Goal: Transaction & Acquisition: Purchase product/service

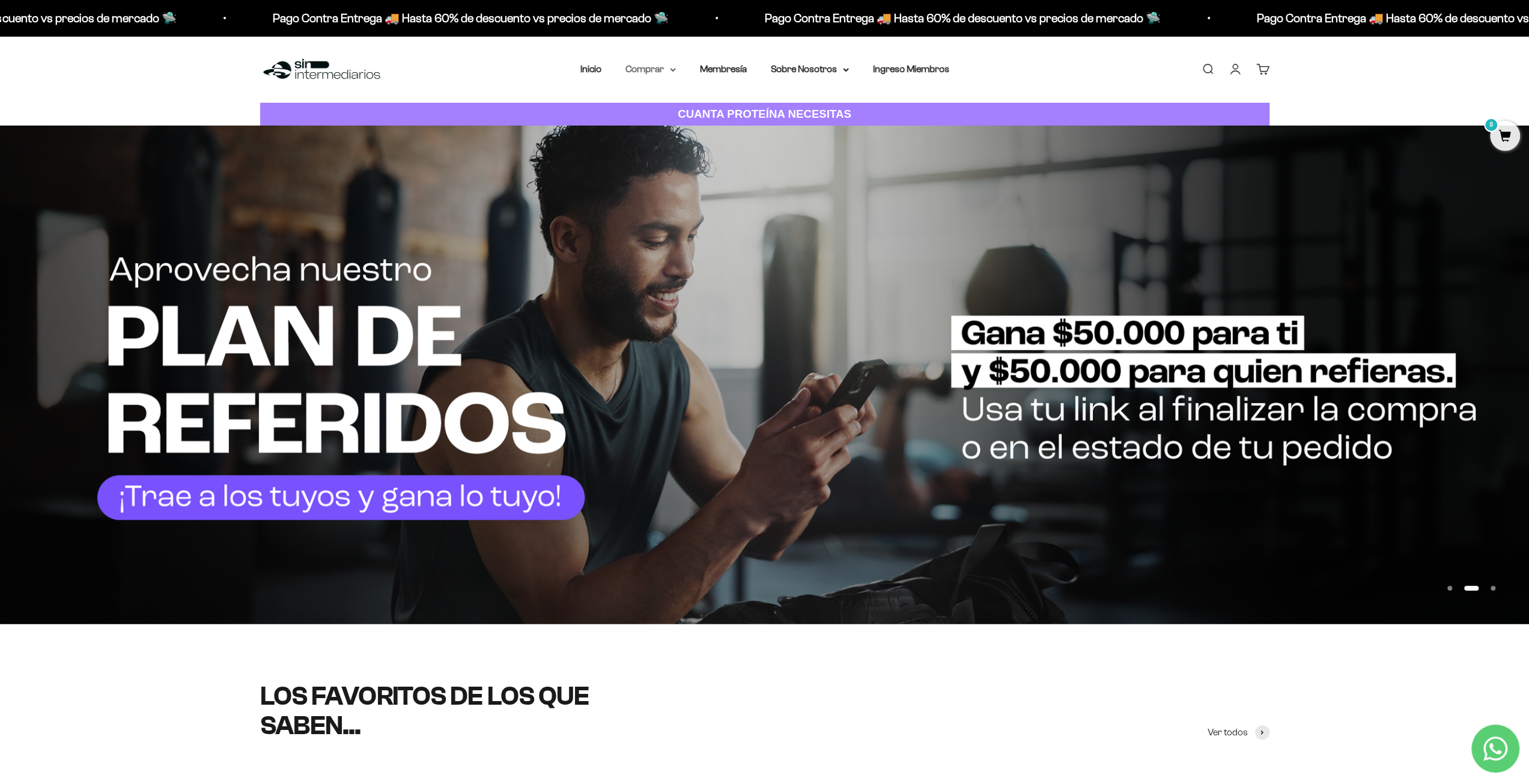
click at [664, 67] on summary "Comprar" at bounding box center [650, 69] width 51 height 16
click at [676, 103] on summary "Proteínas" at bounding box center [682, 108] width 99 height 16
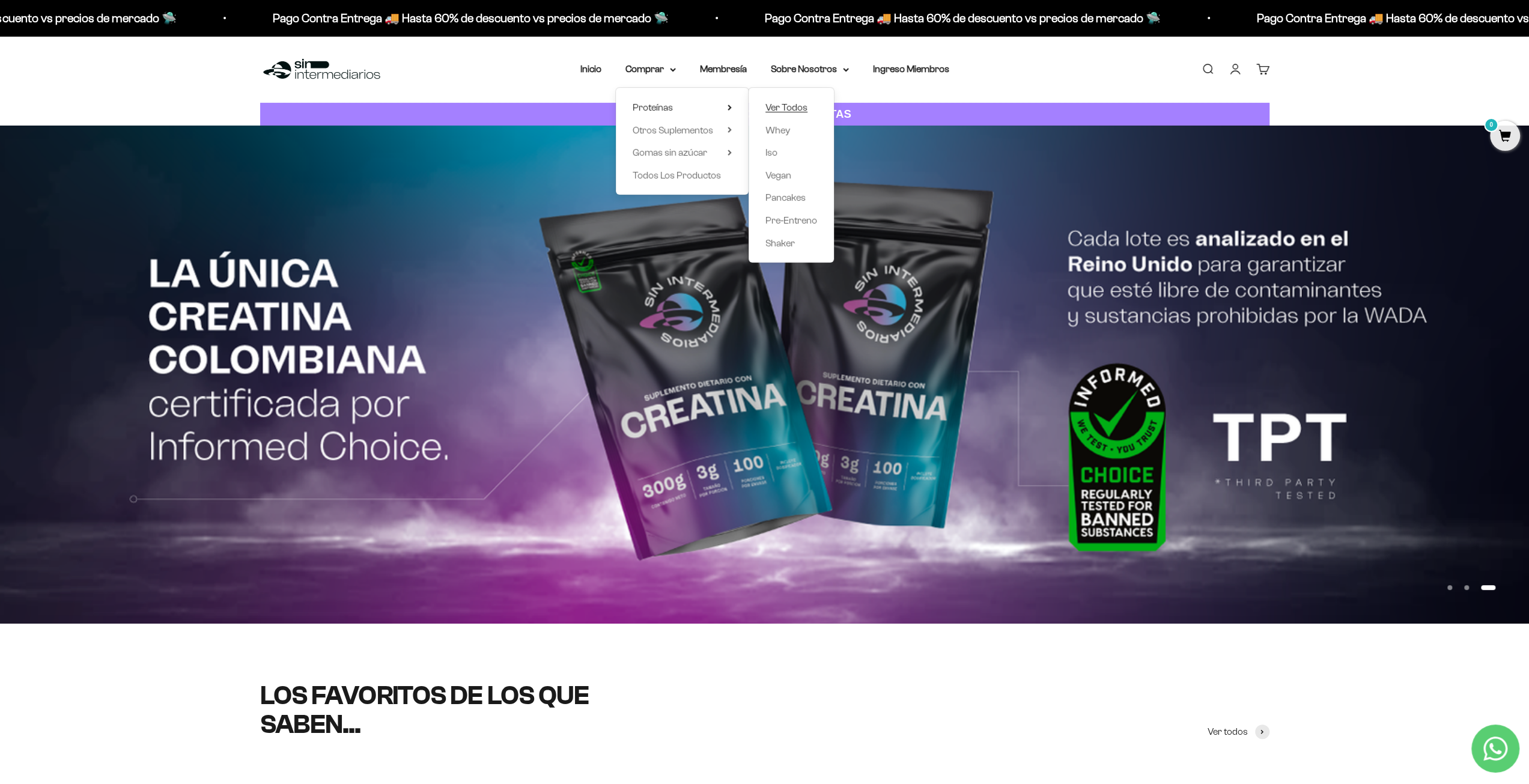
click at [797, 105] on span "Ver Todos" at bounding box center [786, 107] width 42 height 10
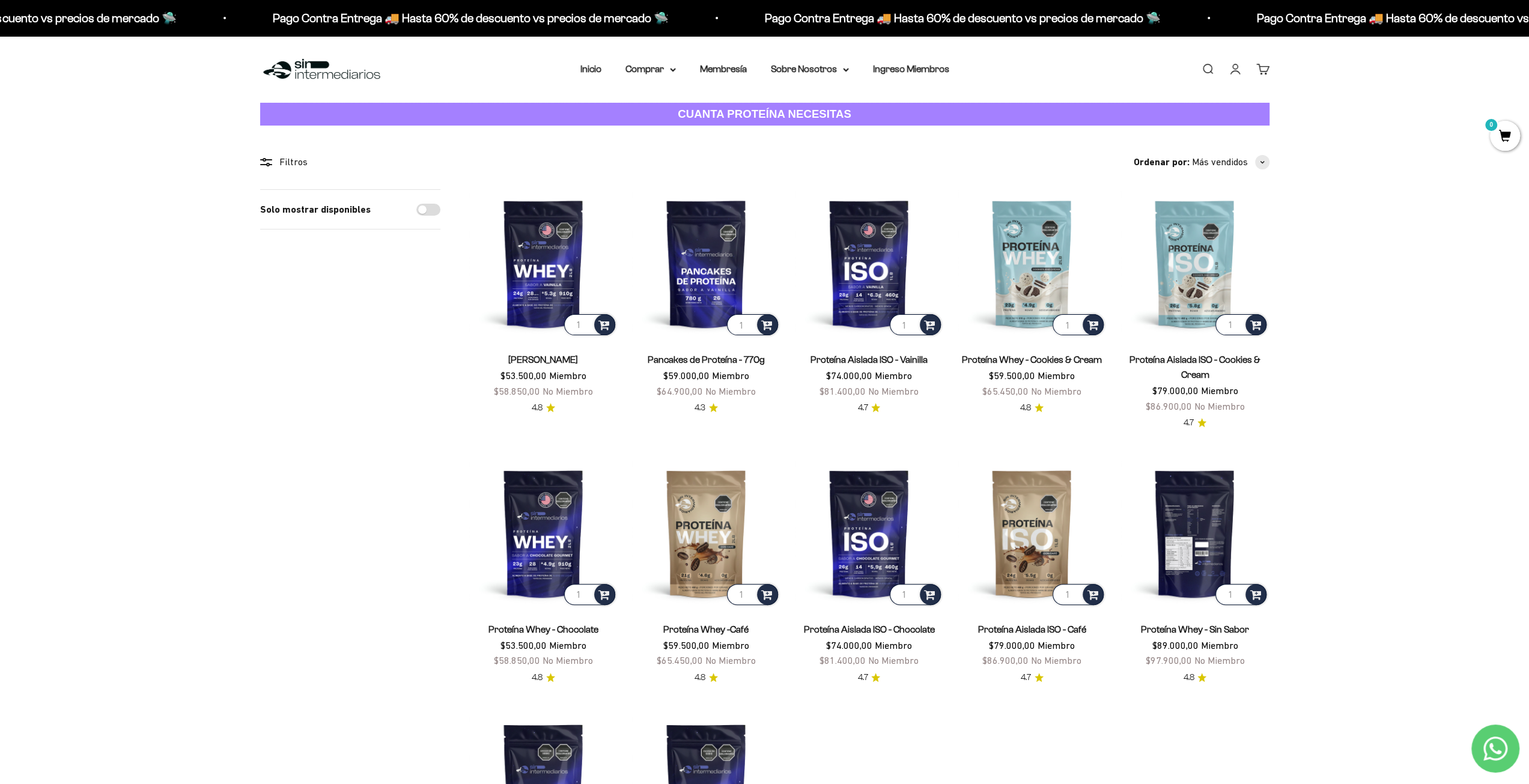
click at [1215, 514] on img at bounding box center [1195, 533] width 149 height 148
